Goal: Check status: Check status

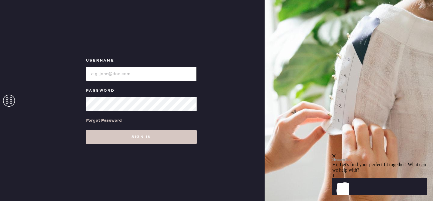
click at [116, 72] on input "loginName" at bounding box center [141, 74] width 111 height 14
type input "sedietz9"
click at [101, 118] on div "Forgot Password" at bounding box center [104, 120] width 36 height 7
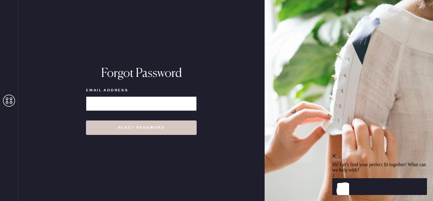
click at [122, 103] on input at bounding box center [141, 104] width 111 height 14
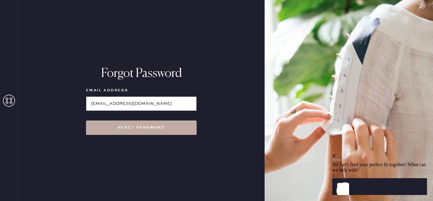
type input "[EMAIL_ADDRESS][DOMAIN_NAME]"
click at [121, 122] on button "Reset Password" at bounding box center [141, 128] width 111 height 14
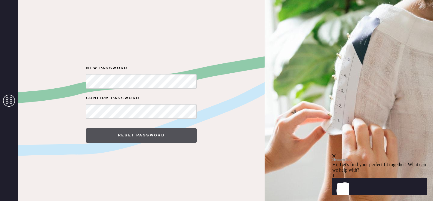
click at [128, 138] on button "Reset Password" at bounding box center [141, 135] width 111 height 14
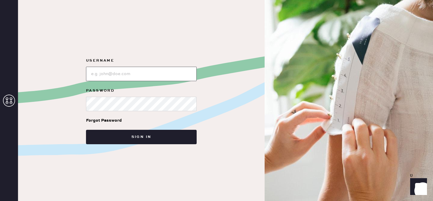
type input "[EMAIL_ADDRESS][DOMAIN_NAME]"
click at [129, 149] on div "Username Password Forgot Password Sign in" at bounding box center [141, 100] width 247 height 201
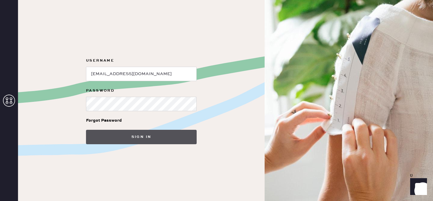
click at [128, 134] on button "Sign in" at bounding box center [141, 137] width 111 height 14
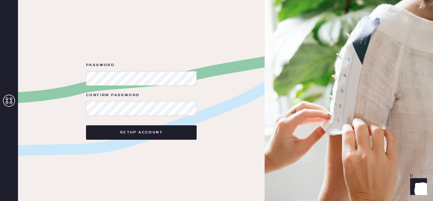
click at [231, 103] on div "Password Confirm Password Setup Account" at bounding box center [141, 100] width 247 height 201
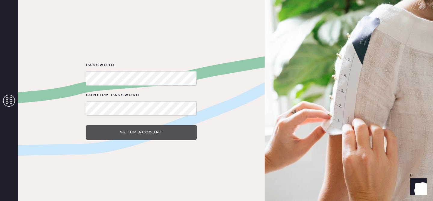
click at [128, 134] on button "Setup Account" at bounding box center [141, 132] width 111 height 14
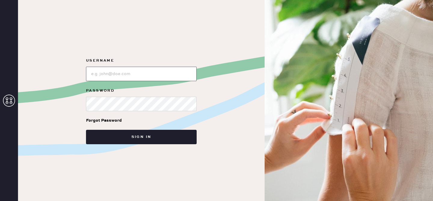
click at [139, 74] on input "loginName" at bounding box center [141, 74] width 111 height 14
type input "[EMAIL_ADDRESS][DOMAIN_NAME]"
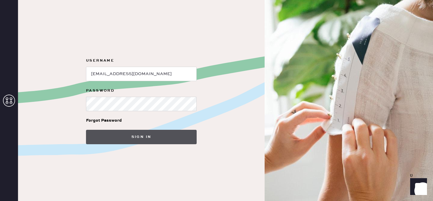
click at [130, 137] on button "Sign in" at bounding box center [141, 137] width 111 height 14
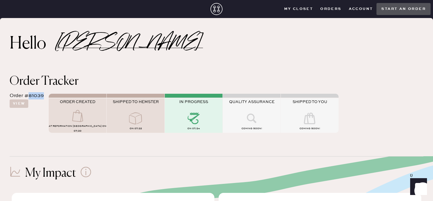
drag, startPoint x: 44, startPoint y: 97, endPoint x: 29, endPoint y: 95, distance: 14.2
click at [29, 95] on div "Order #81039 View ORDER CREATED AT Reformation [GEOGRAPHIC_DATA] on 07/20 SHIPP…" at bounding box center [217, 113] width 414 height 50
copy div "81039"
click at [21, 105] on button "View" at bounding box center [19, 104] width 19 height 8
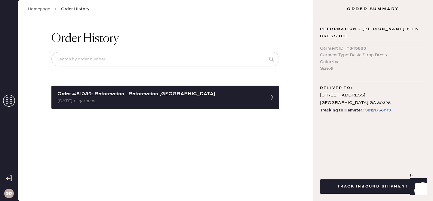
click at [378, 111] on div "391217561113" at bounding box center [378, 110] width 26 height 7
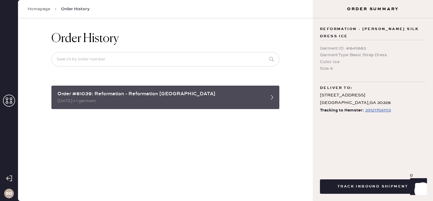
click at [233, 97] on div "Order #81039: Reformation - Reformation [GEOGRAPHIC_DATA]" at bounding box center [159, 94] width 205 height 7
click at [263, 94] on div "Order #81039: Reformation - Reformation [GEOGRAPHIC_DATA] [DATE] • 1 garment" at bounding box center [165, 97] width 228 height 23
click at [268, 97] on icon at bounding box center [272, 97] width 12 height 12
click at [85, 99] on div "[DATE] • 1 garment" at bounding box center [159, 101] width 205 height 7
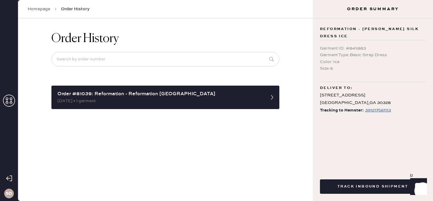
click at [224, 115] on div "Order History Order #81039: Reformation - Reformation [GEOGRAPHIC_DATA] [DATE] …" at bounding box center [166, 70] width 238 height 104
click at [36, 8] on link "Homepage" at bounding box center [39, 9] width 23 height 6
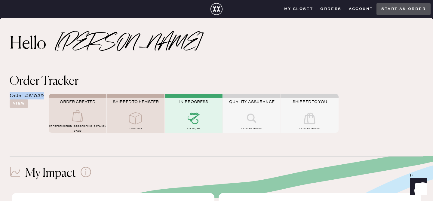
drag, startPoint x: 43, startPoint y: 96, endPoint x: 3, endPoint y: 91, distance: 41.0
click at [3, 90] on div "Order Tracker Order #81039 View ORDER CREATED AT Reformation [GEOGRAPHIC_DATA] …" at bounding box center [216, 106] width 433 height 81
copy div "Order #81039"
click at [335, 9] on button "Orders" at bounding box center [331, 9] width 28 height 9
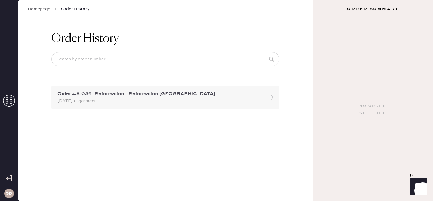
click at [249, 91] on div "Order #81039: Reformation - Reformation [GEOGRAPHIC_DATA]" at bounding box center [159, 94] width 205 height 7
